Goal: Find specific page/section: Find specific page/section

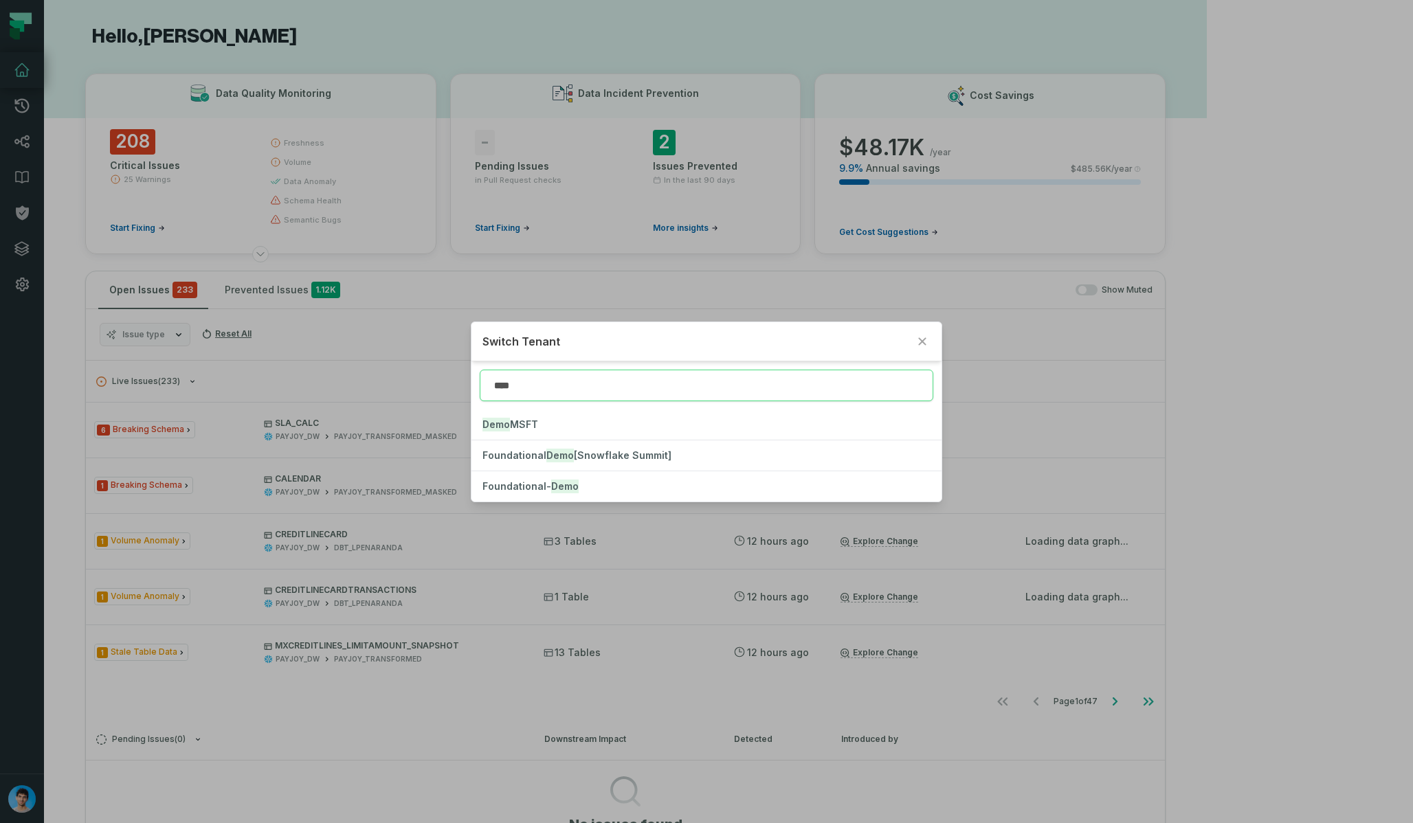
type input "****"
click button "Foundational- Demo" at bounding box center [705, 486] width 469 height 30
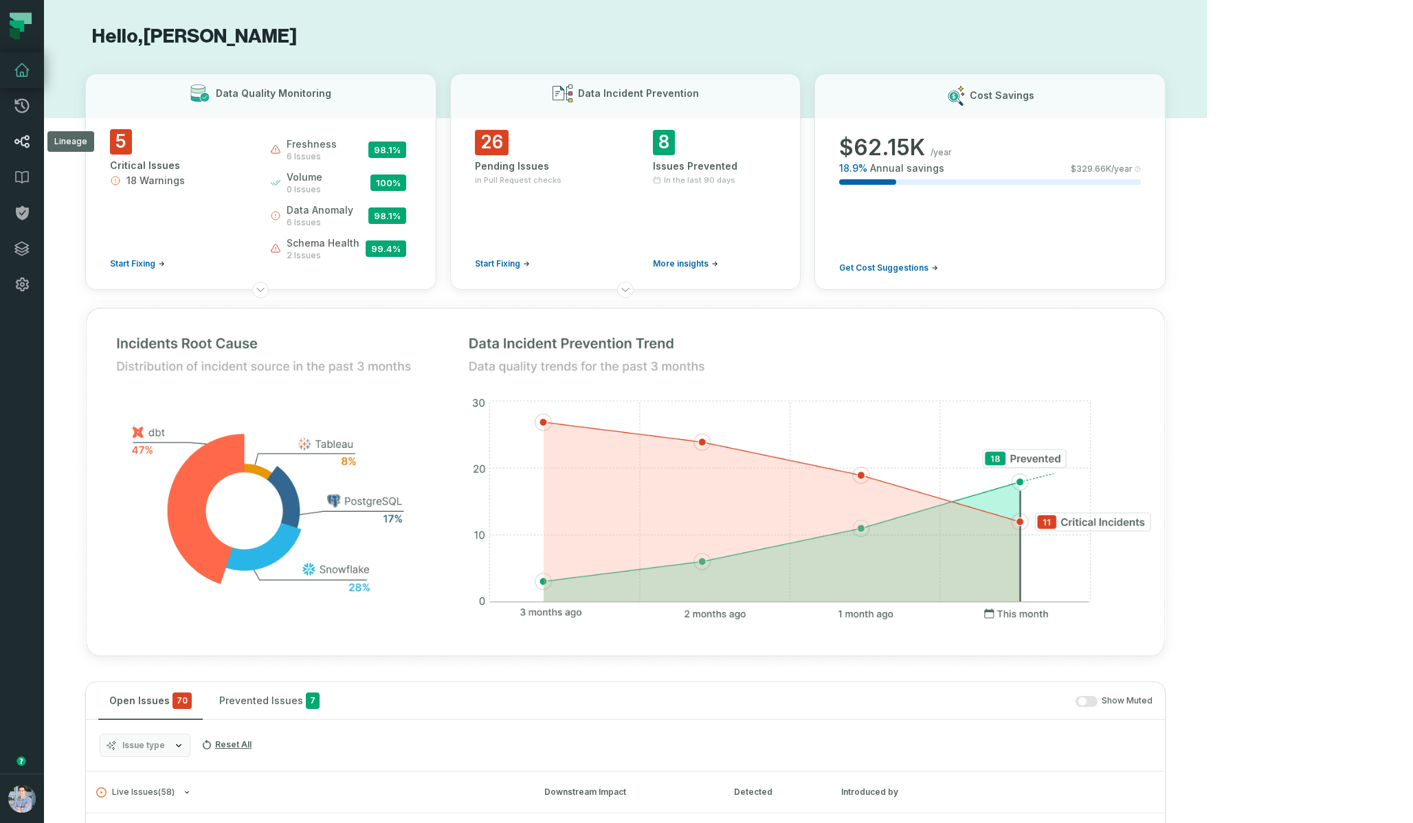
click at [25, 146] on icon at bounding box center [21, 141] width 15 height 13
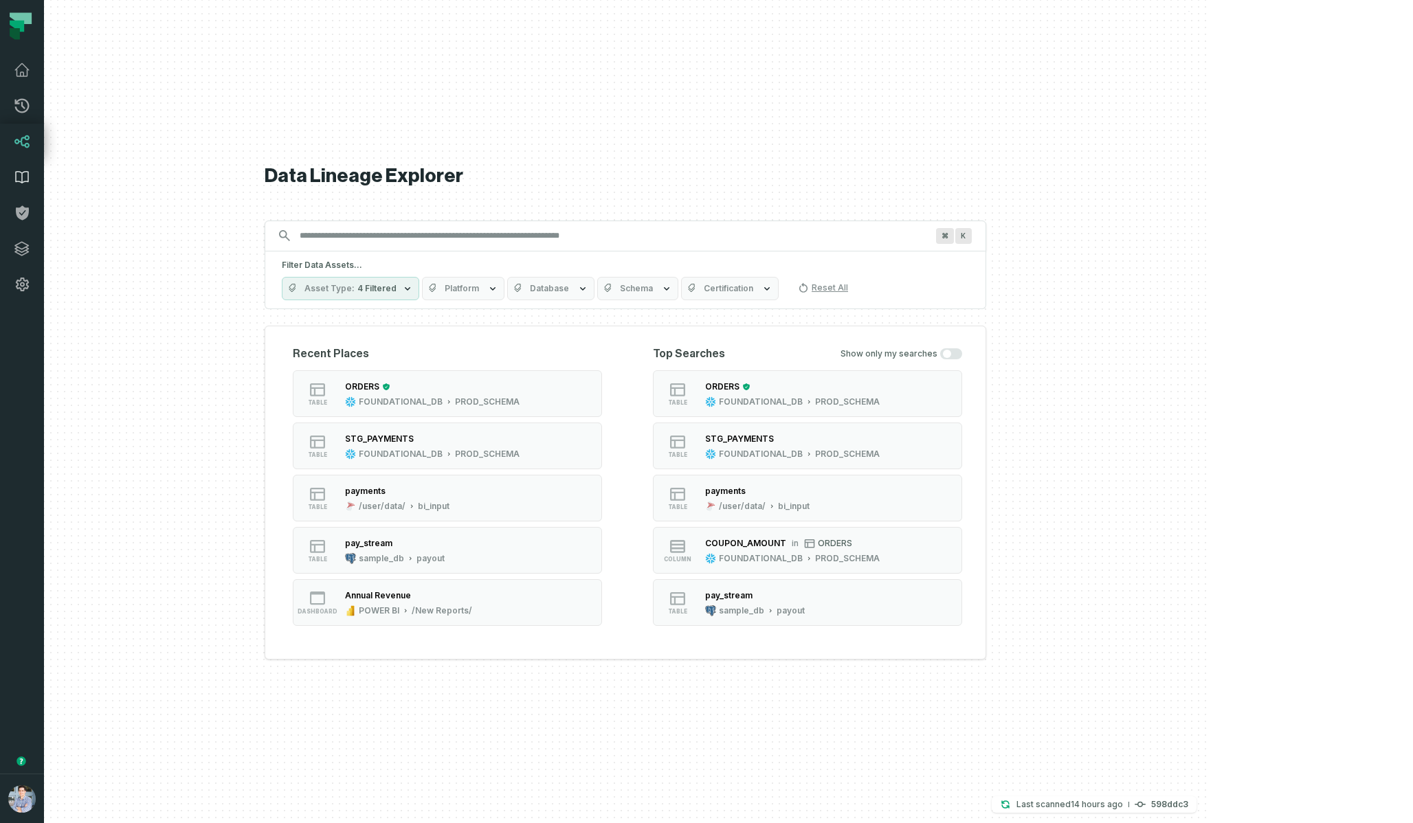
click at [30, 183] on icon at bounding box center [22, 177] width 16 height 16
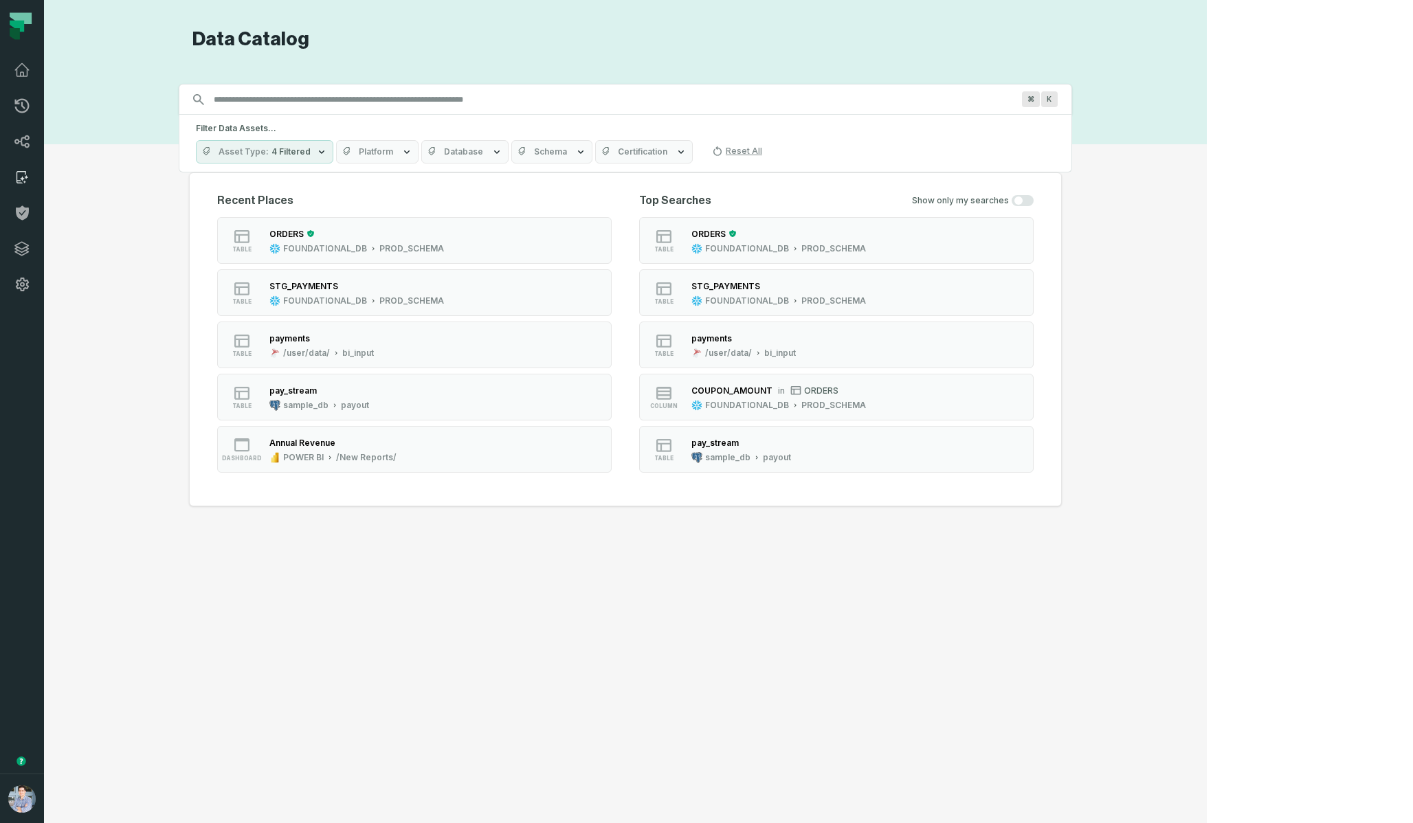
click at [23, 177] on icon at bounding box center [22, 177] width 16 height 16
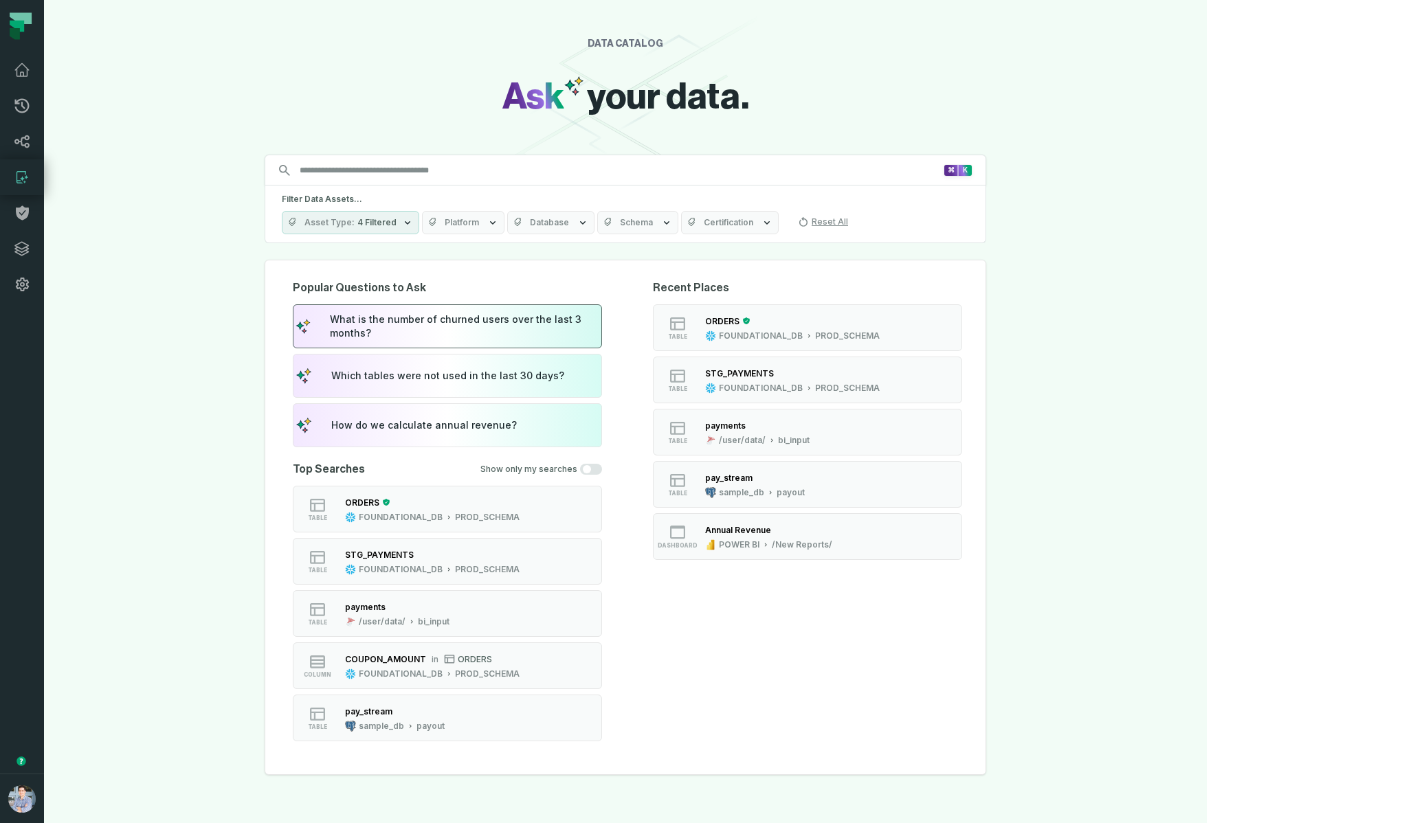
click at [515, 326] on div "What is the number of churned users over the last 3 months?" at bounding box center [464, 326] width 269 height 27
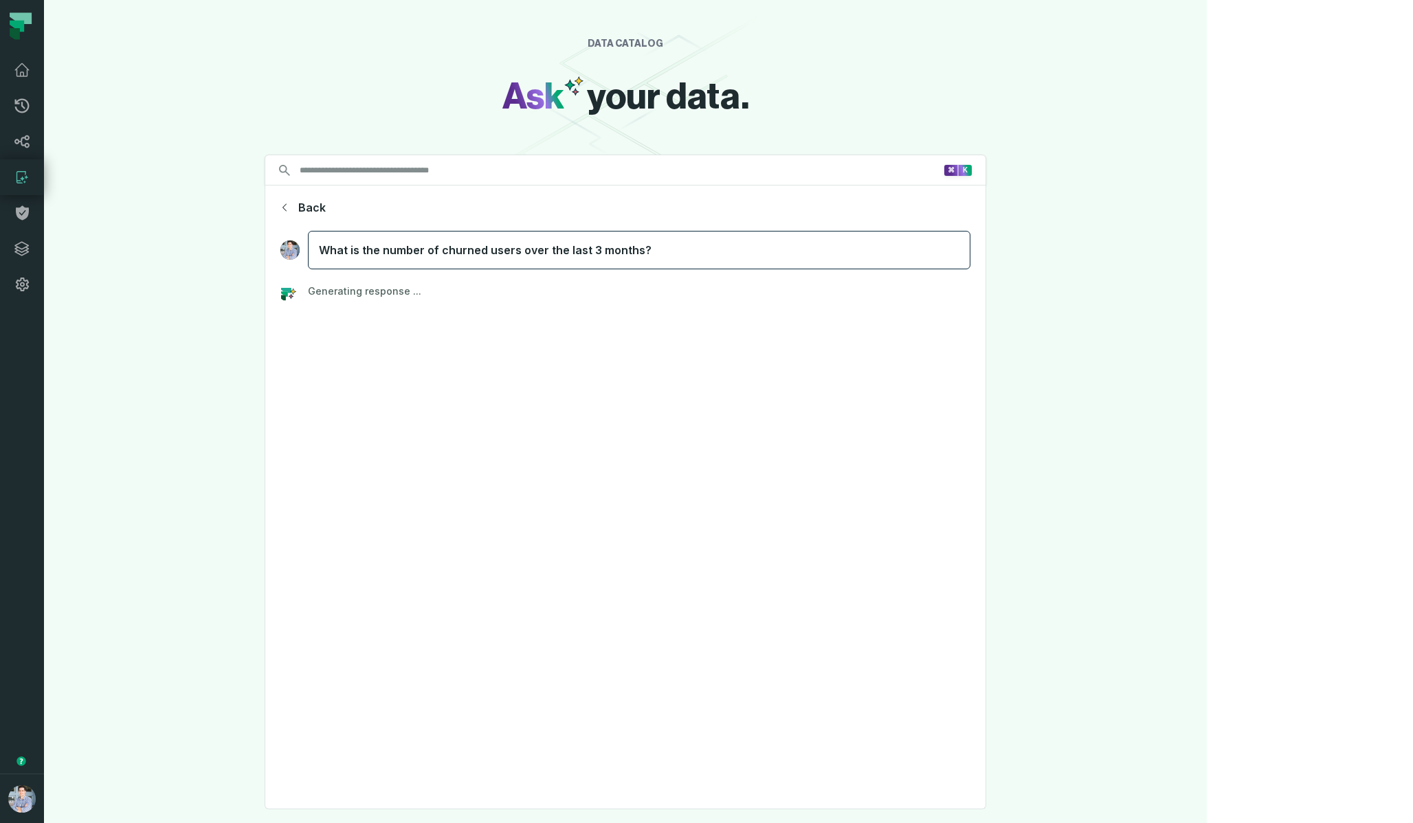
click at [252, 253] on div "DATA CATALOG Ask your data. Search for assets across the organization ⌘ K Back …" at bounding box center [625, 411] width 1163 height 823
